Goal: Task Accomplishment & Management: Complete application form

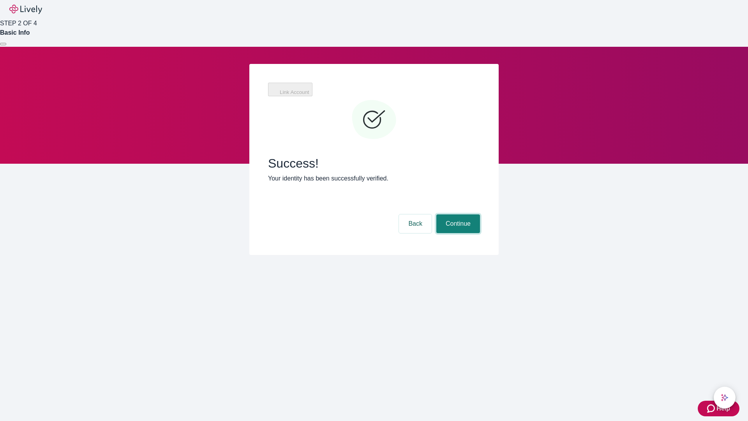
click at [457, 214] on button "Continue" at bounding box center [458, 223] width 44 height 19
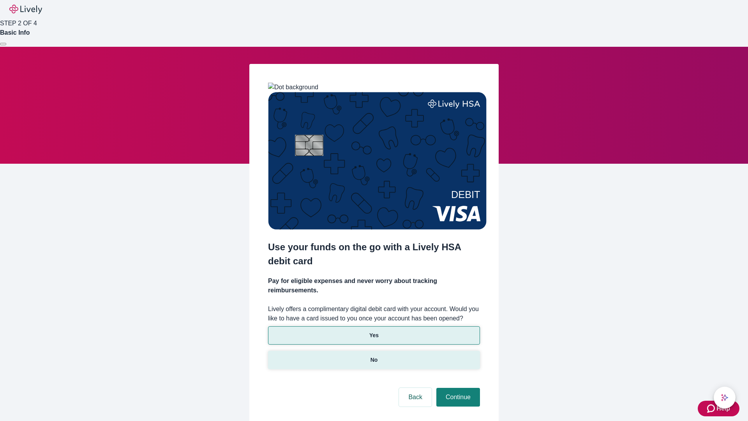
click at [374, 356] on p "No" at bounding box center [374, 360] width 7 height 8
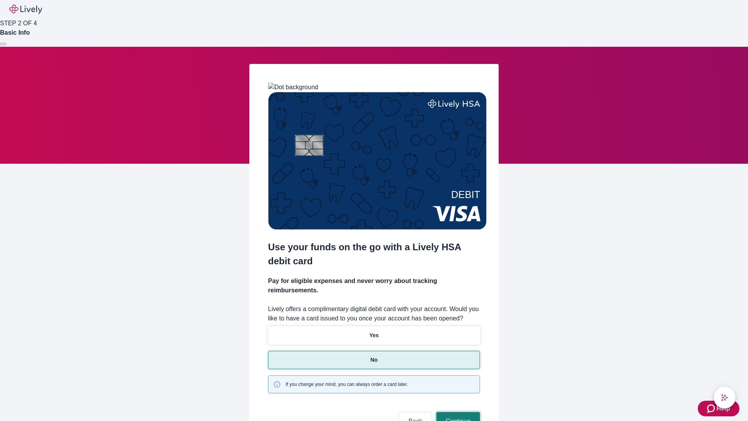
click at [457, 412] on button "Continue" at bounding box center [458, 421] width 44 height 19
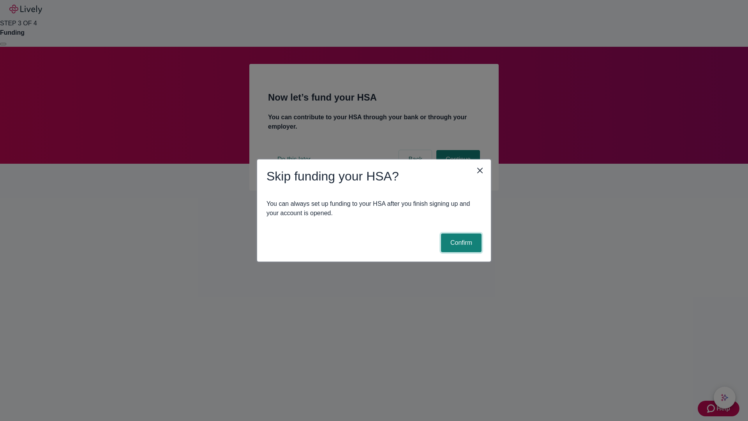
click at [460, 243] on button "Confirm" at bounding box center [461, 242] width 41 height 19
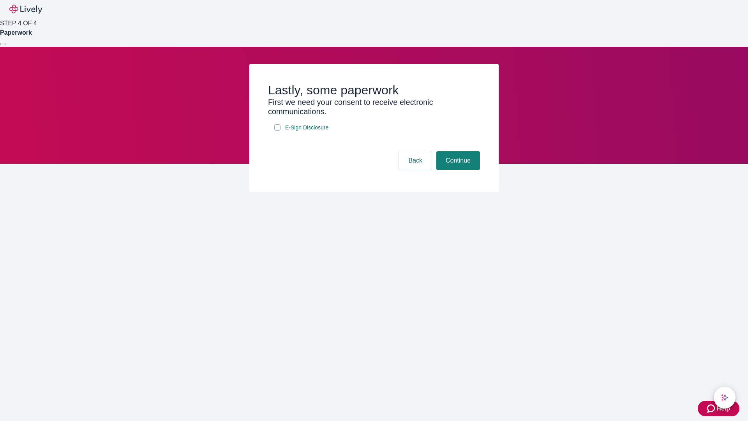
click at [277, 131] on input "E-Sign Disclosure" at bounding box center [277, 127] width 6 height 6
checkbox input "true"
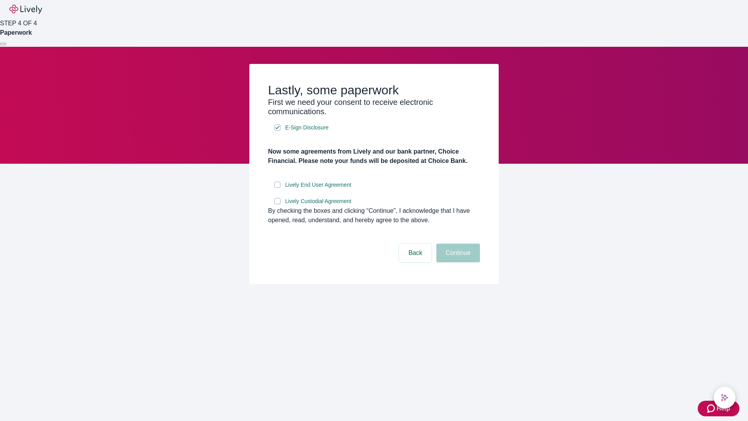
click at [277, 188] on input "Lively End User Agreement" at bounding box center [277, 185] width 6 height 6
checkbox input "true"
click at [277, 204] on input "Lively Custodial Agreement" at bounding box center [277, 201] width 6 height 6
checkbox input "true"
click at [457, 262] on button "Continue" at bounding box center [458, 253] width 44 height 19
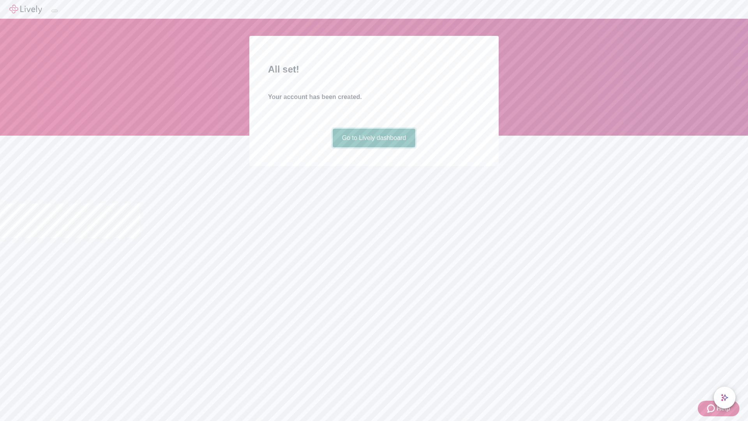
click at [374, 147] on link "Go to Lively dashboard" at bounding box center [374, 138] width 83 height 19
